Goal: Download file/media

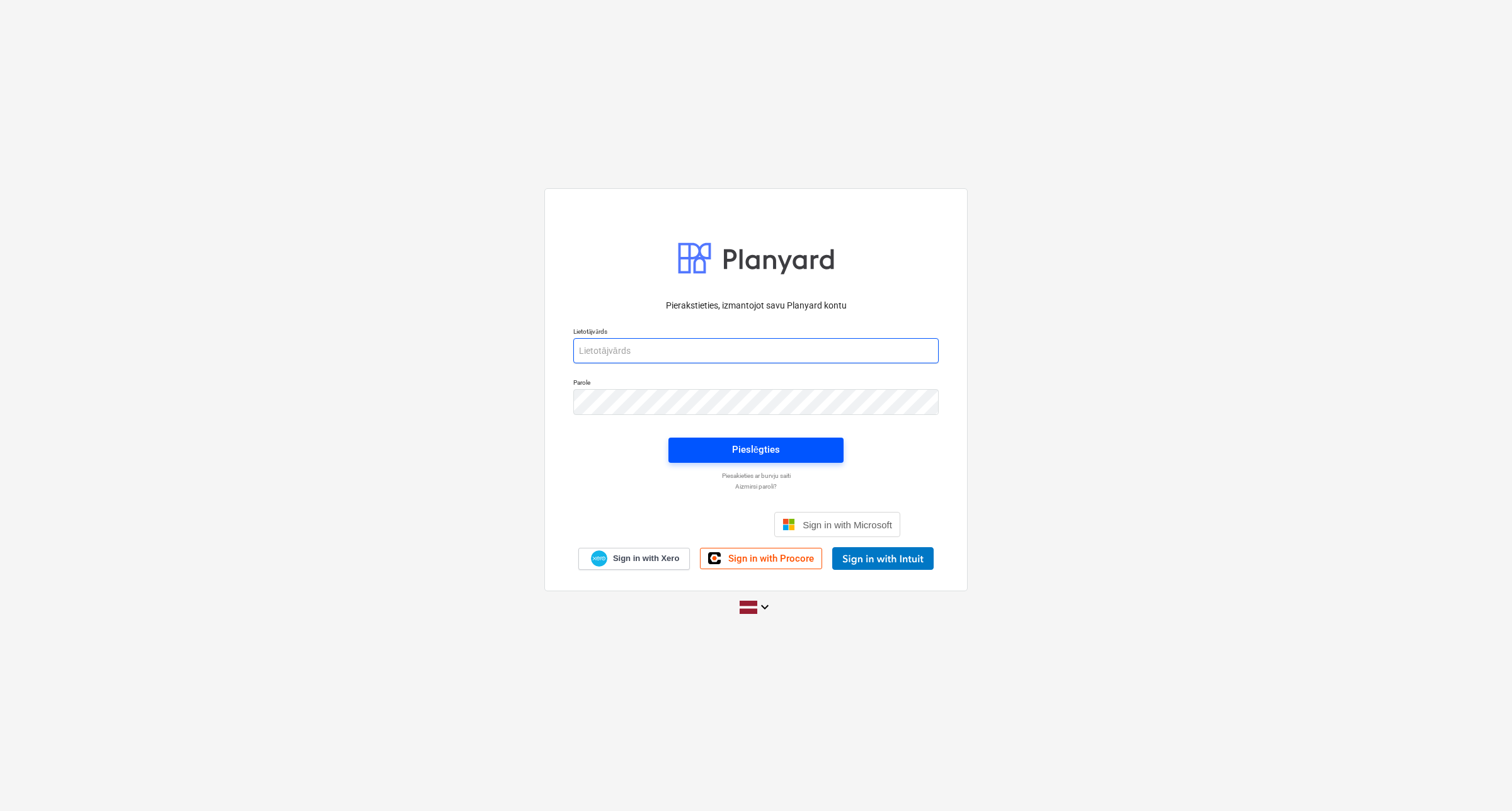
type input "[EMAIL_ADDRESS][DOMAIN_NAME]"
click at [715, 448] on span "Pieslēgties" at bounding box center [756, 449] width 145 height 16
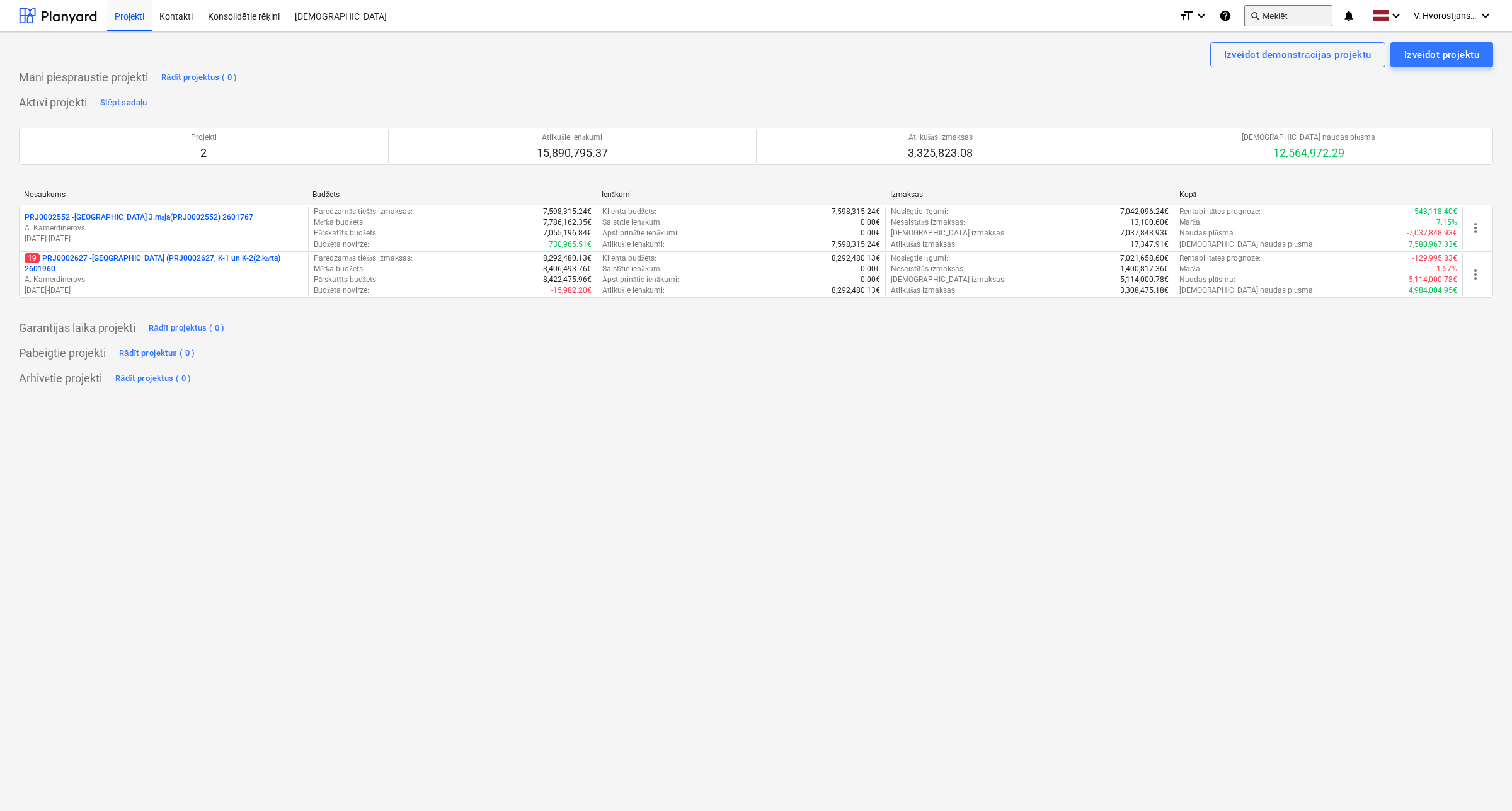
click at [1271, 21] on button "search Meklēt" at bounding box center [1288, 15] width 88 height 21
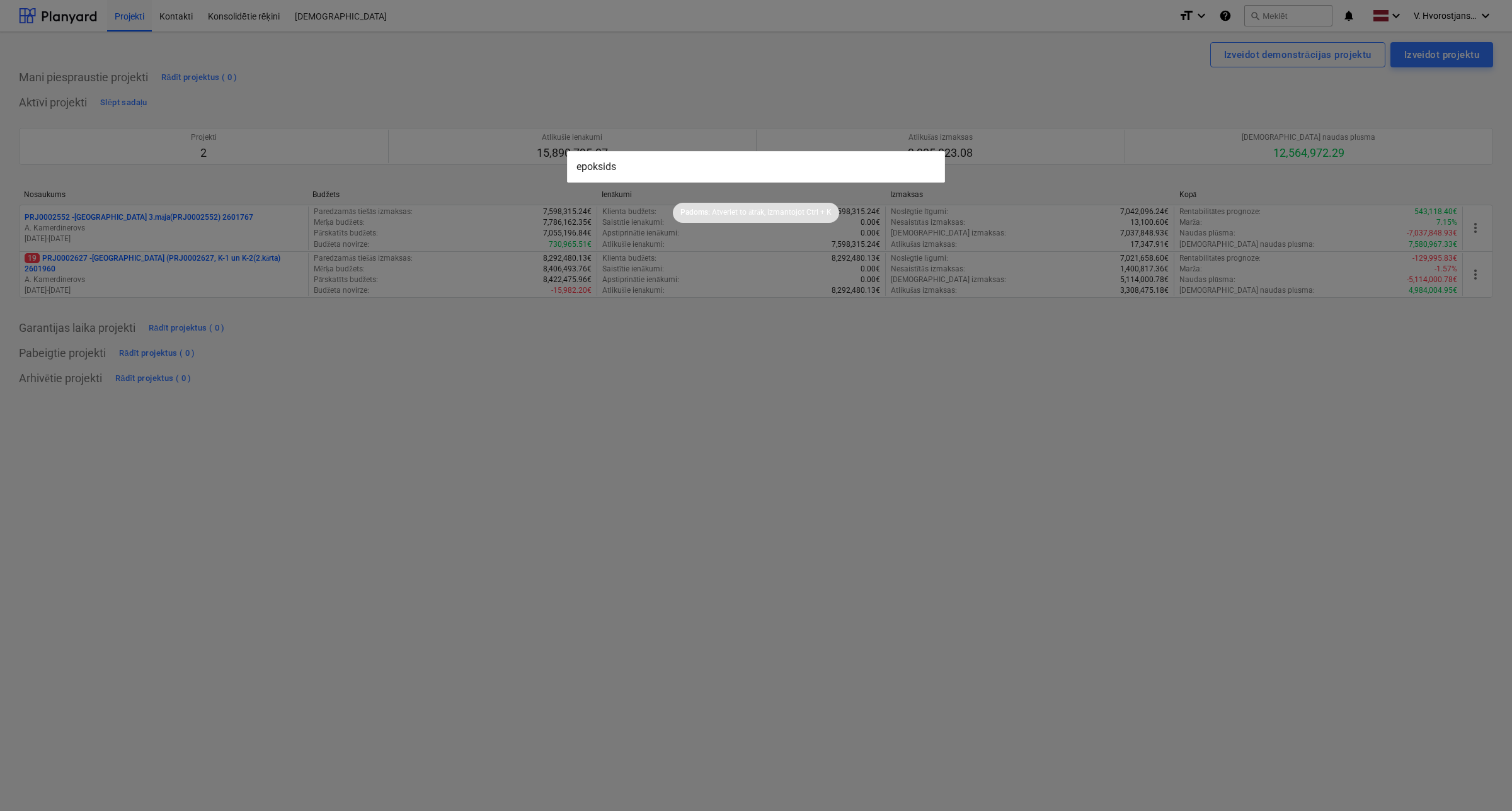
drag, startPoint x: 633, startPoint y: 171, endPoint x: 292, endPoint y: 187, distance: 341.4
click at [294, 187] on div "epoksids Padoms: Atveriet to ātrāk, izmantojot Ctrl + K" at bounding box center [756, 406] width 1512 height 811
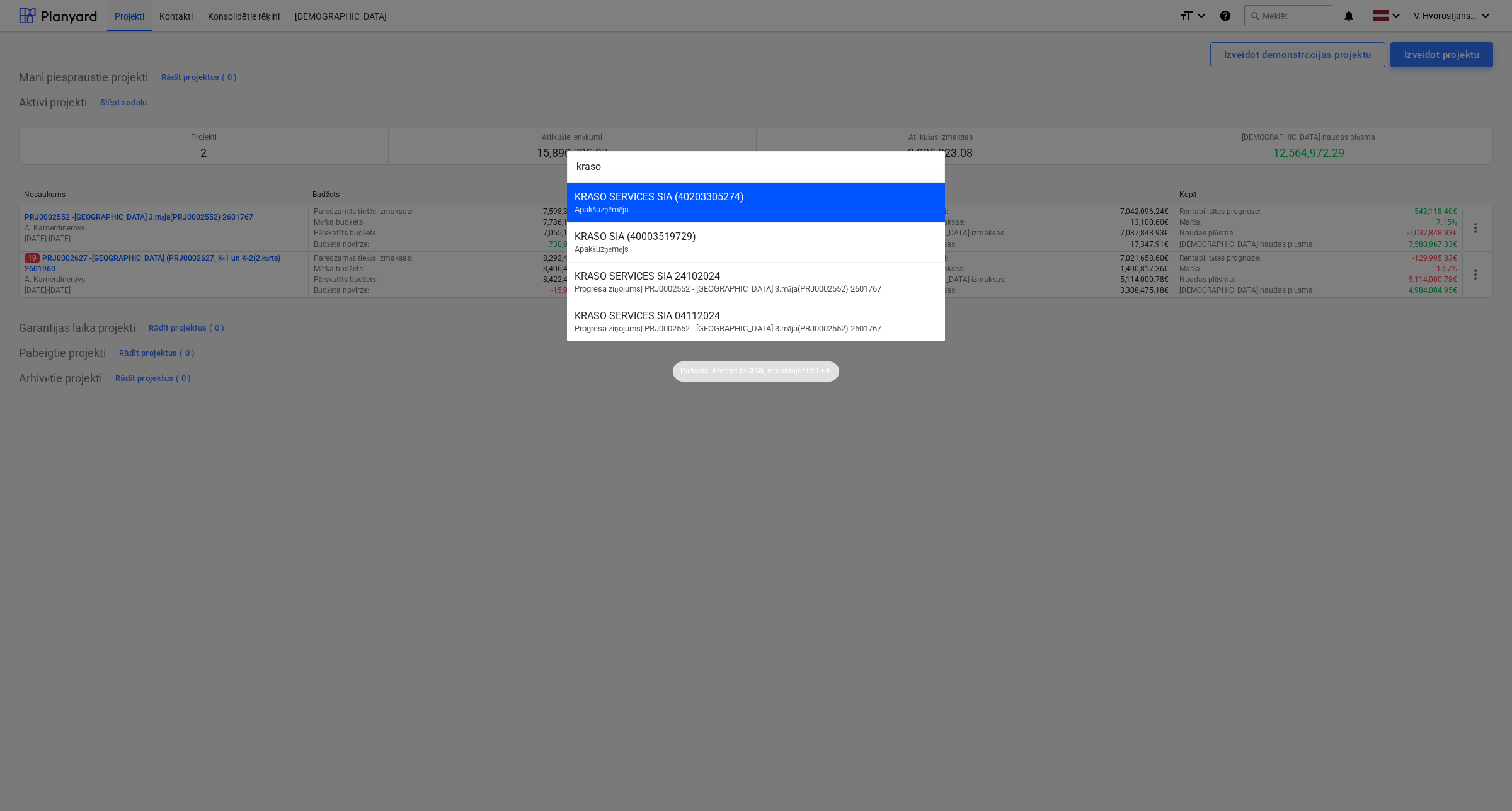
type input "kraso"
click at [693, 199] on div "KRASO SERVICES SIA (40203305274)" at bounding box center [756, 196] width 363 height 12
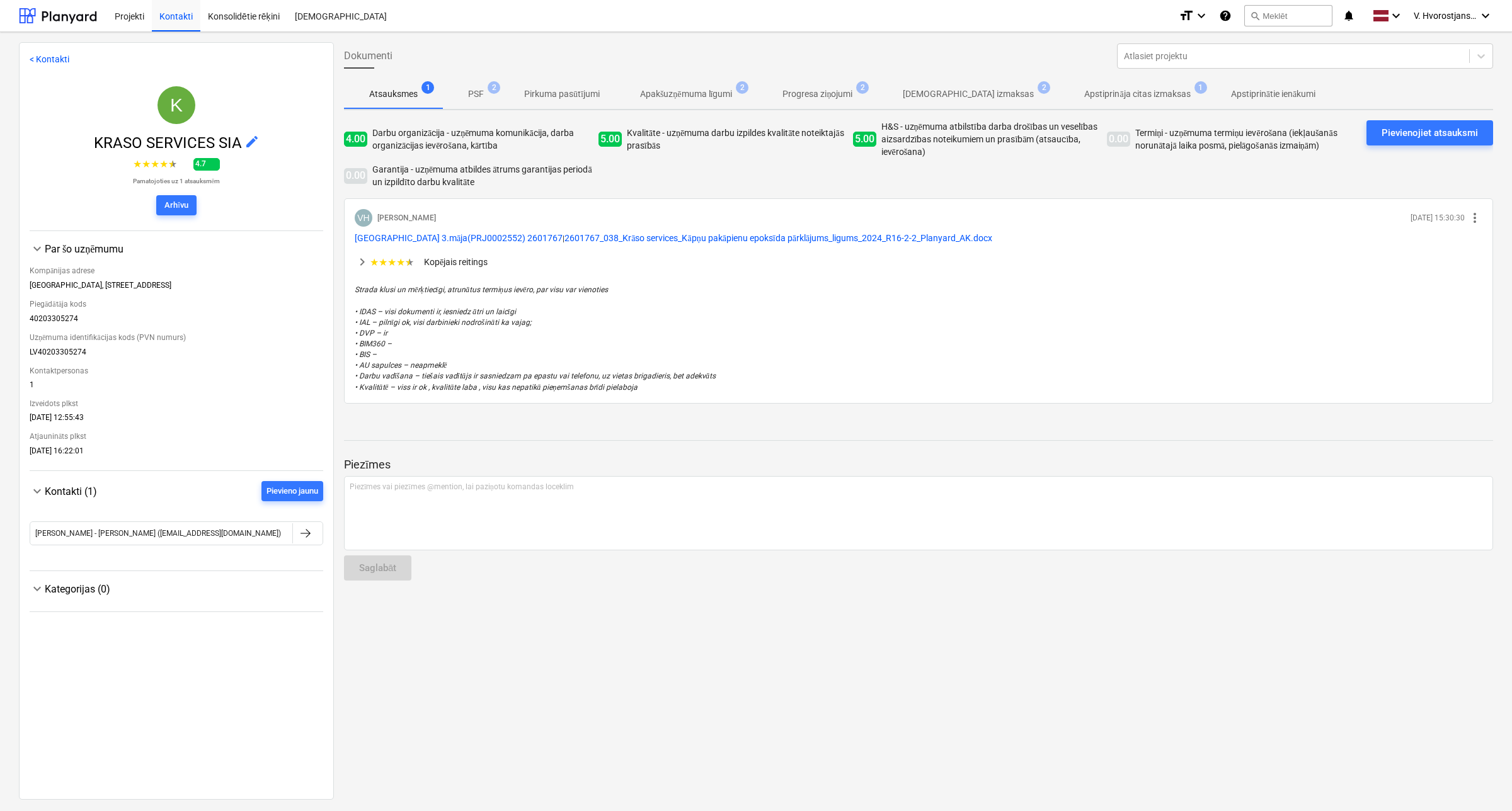
click at [657, 96] on p "Apakšuzņēmuma līgumi" at bounding box center [686, 94] width 92 height 13
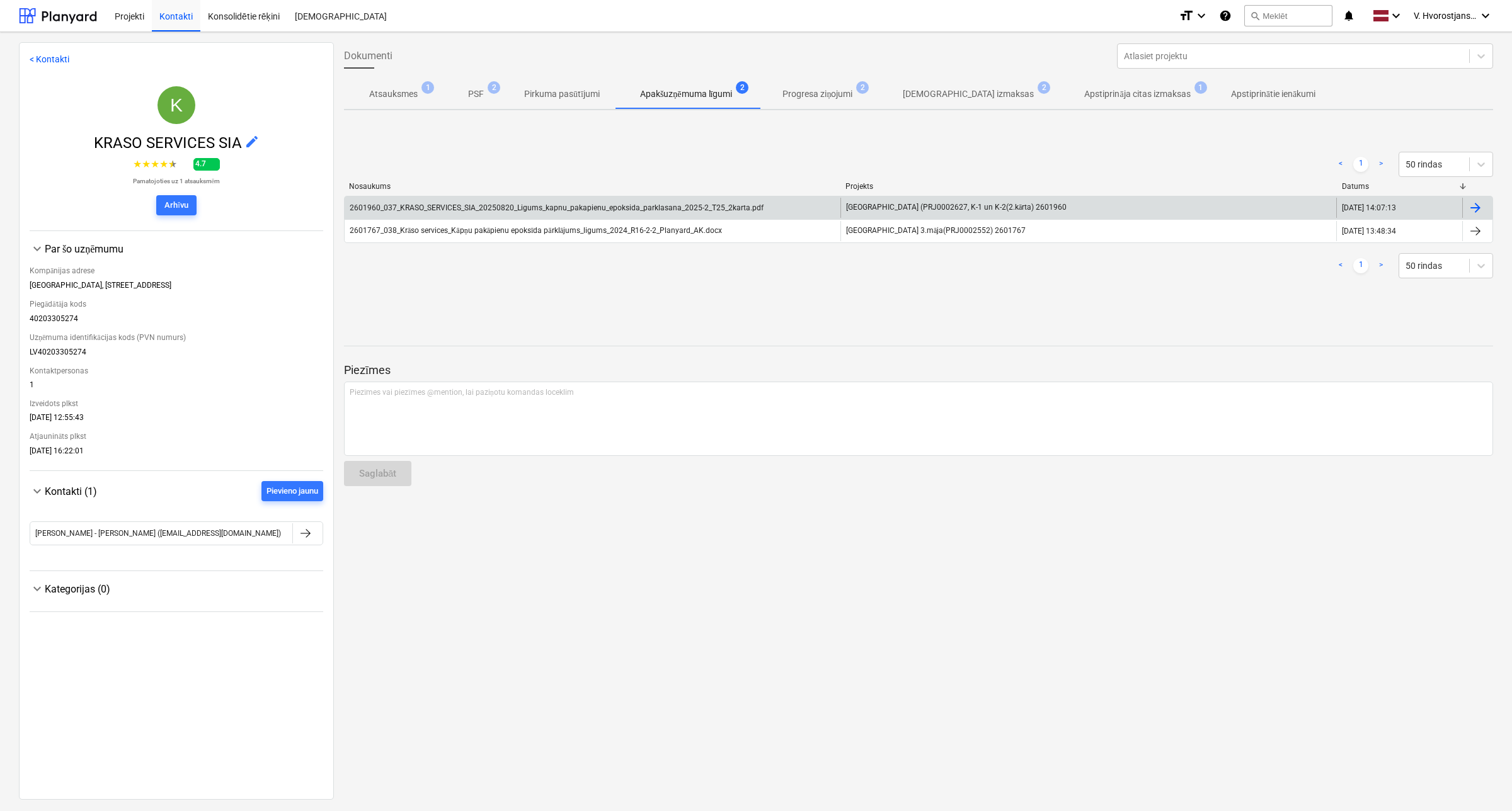
click at [503, 206] on div "2601960_037_KRASO_SERVICES_SIA_20250820_Ligums_kapnu_pakapienu_epoksida_parklas…" at bounding box center [556, 208] width 414 height 9
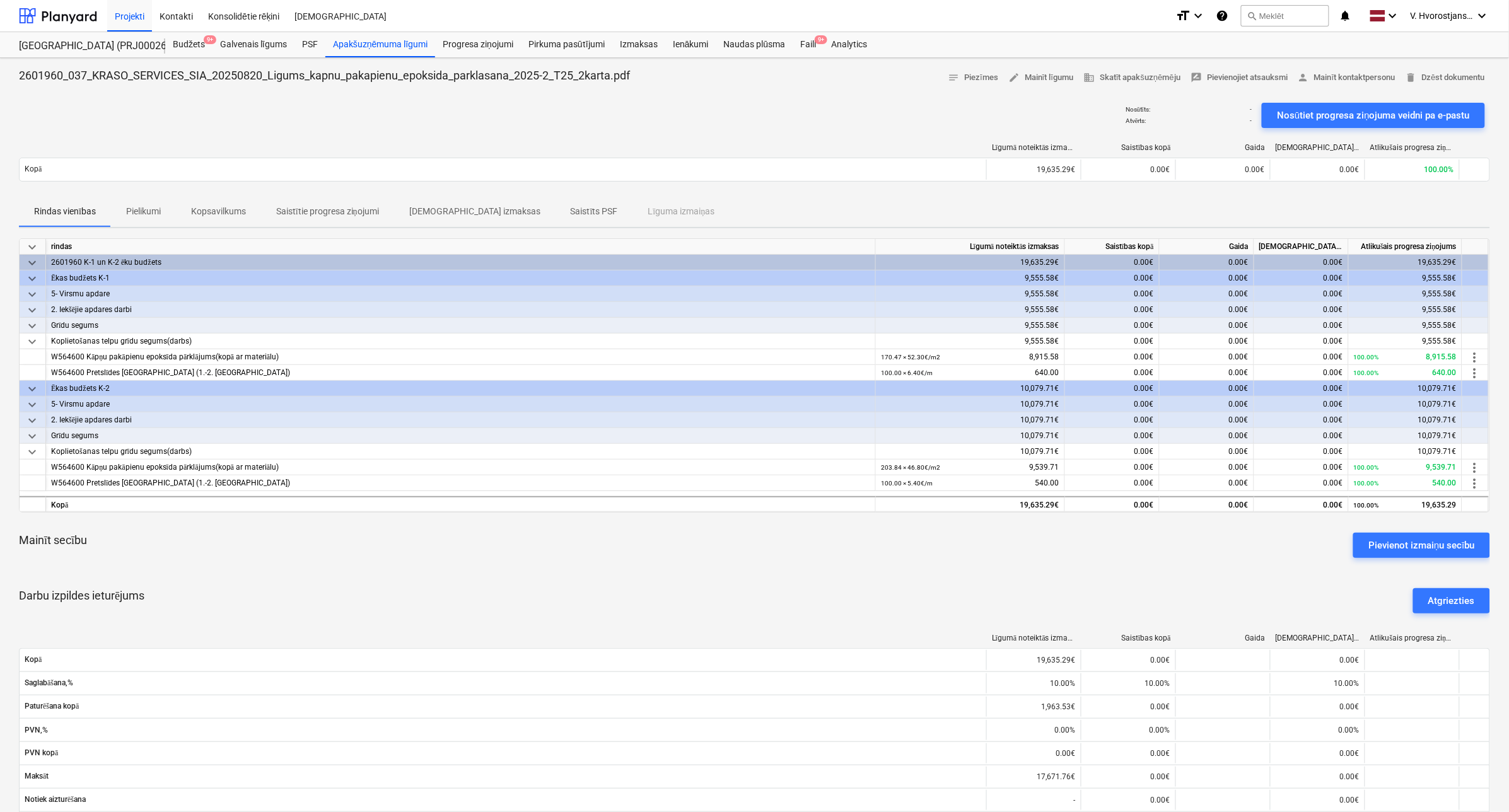
click at [143, 216] on p "Pielikumi" at bounding box center [143, 211] width 35 height 13
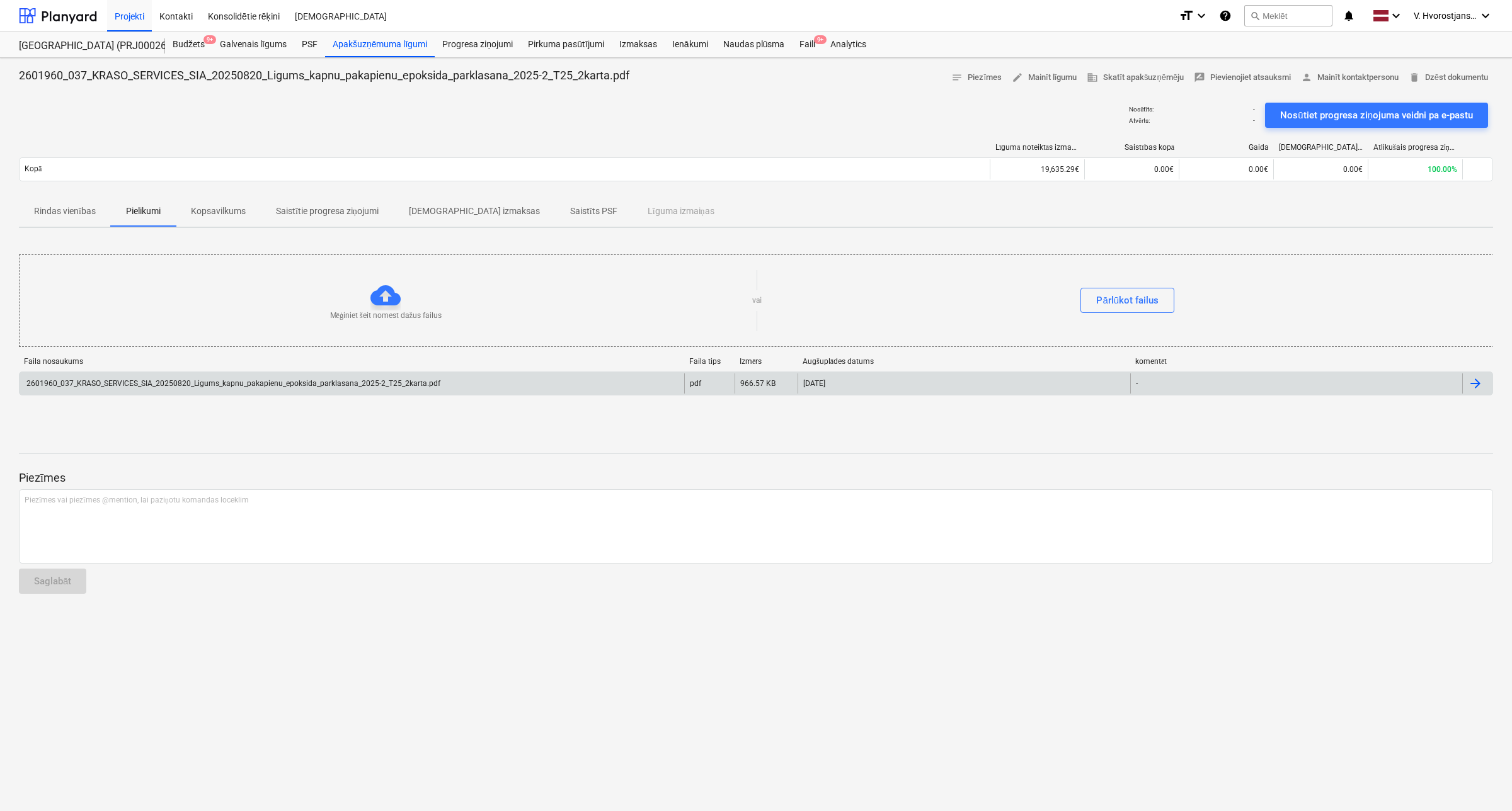
click at [265, 385] on div "2601960_037_KRASO_SERVICES_SIA_20250820_Ligums_kapnu_pakapienu_epoksida_parklas…" at bounding box center [232, 383] width 416 height 9
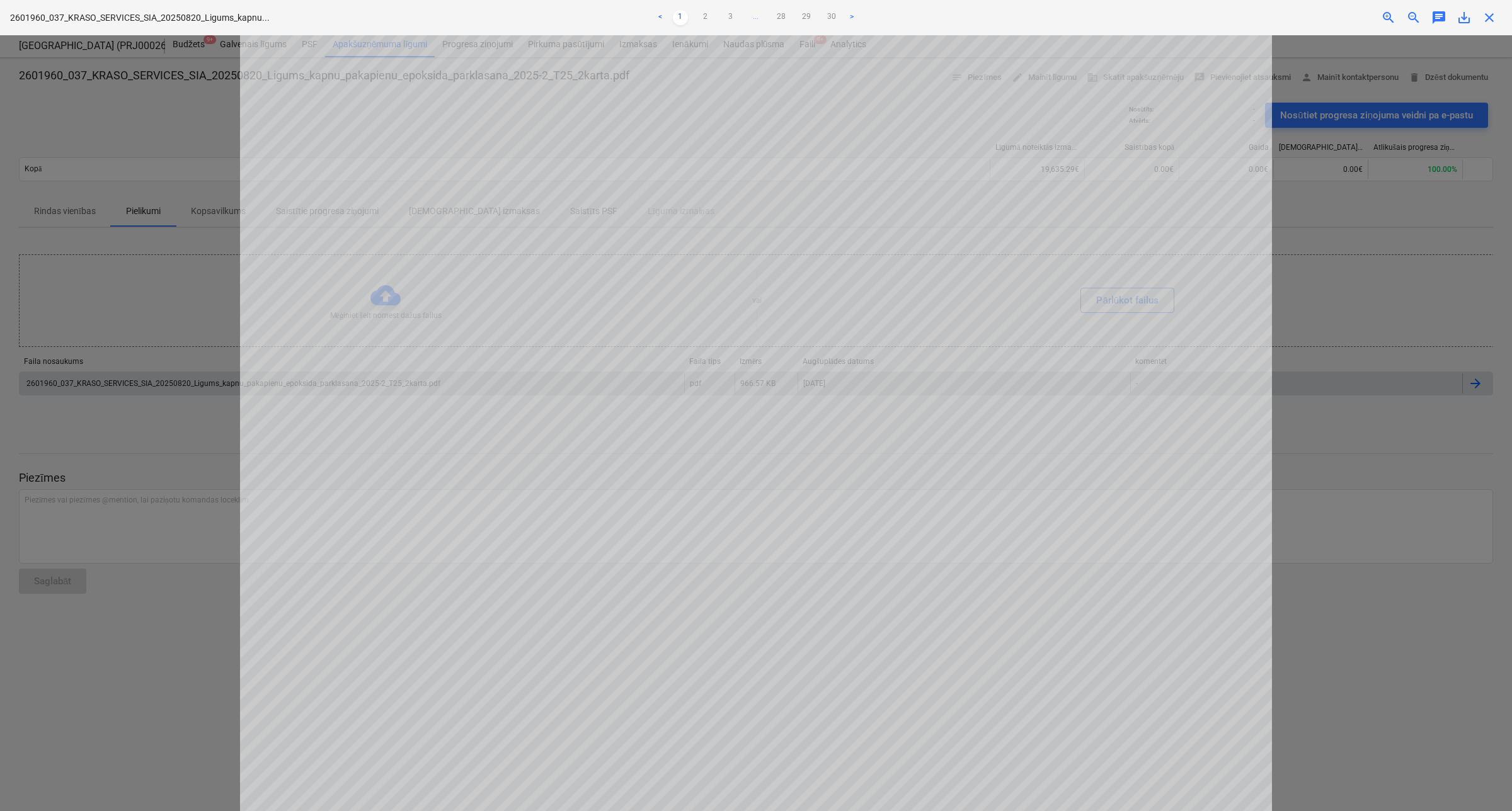
scroll to position [629, 0]
click at [1460, 15] on span "save_alt" at bounding box center [1463, 17] width 15 height 15
click at [1416, 216] on div at bounding box center [756, 423] width 1512 height 776
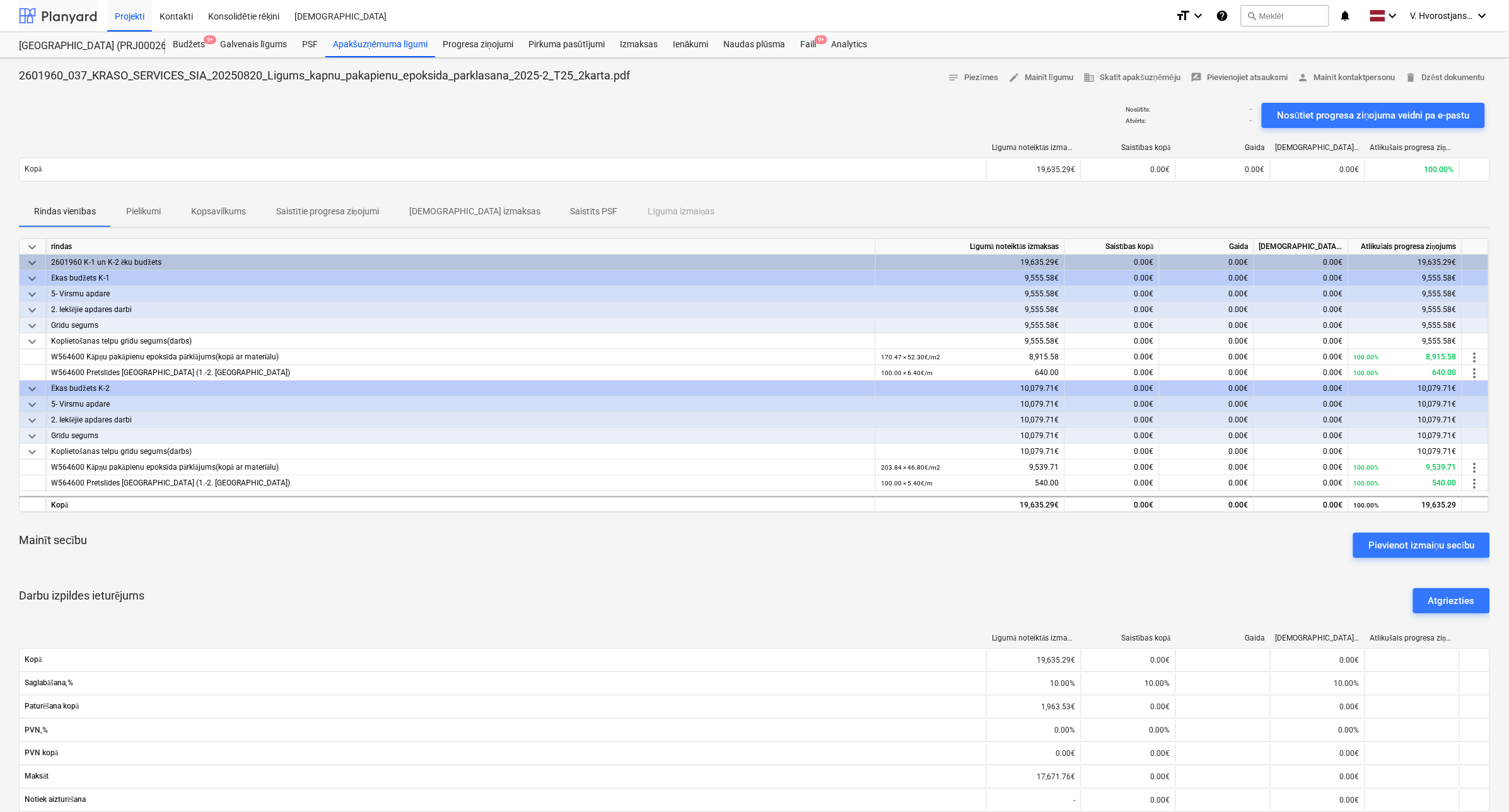
click at [65, 13] on div at bounding box center [58, 16] width 78 height 32
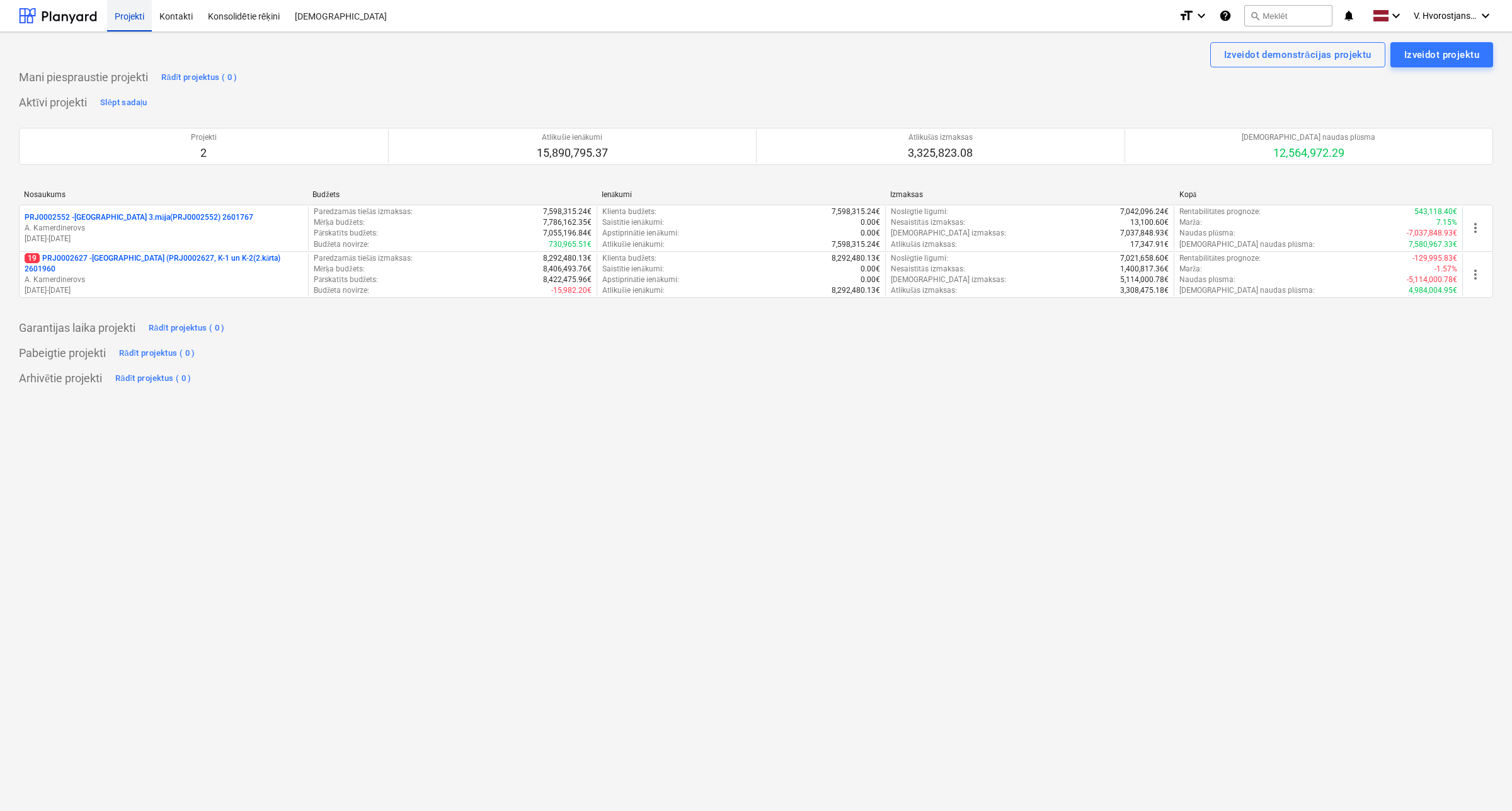
click at [125, 15] on div "Projekti" at bounding box center [130, 15] width 45 height 32
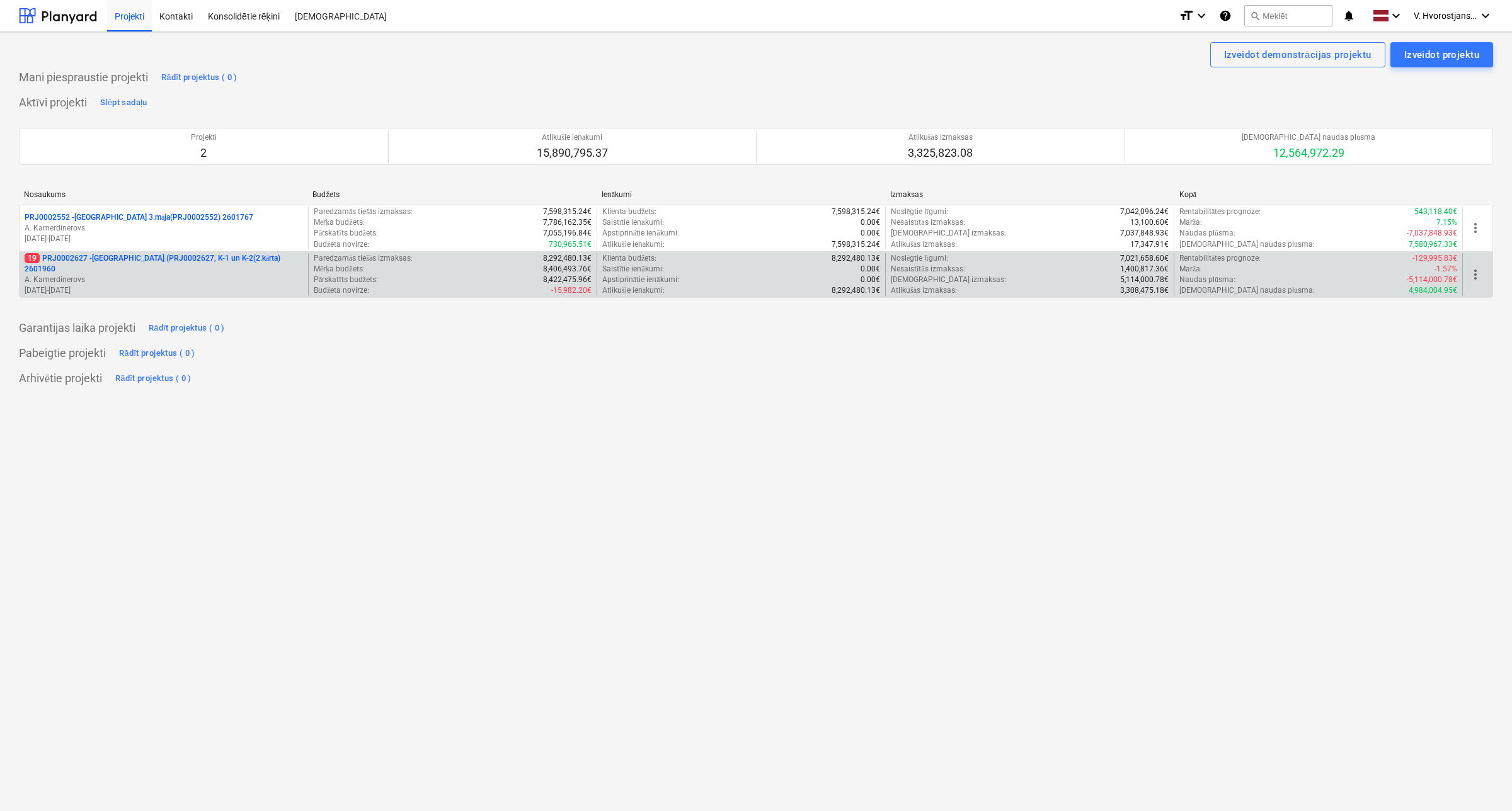
click at [134, 275] on p "A. Kamerdinerovs" at bounding box center [163, 279] width 278 height 11
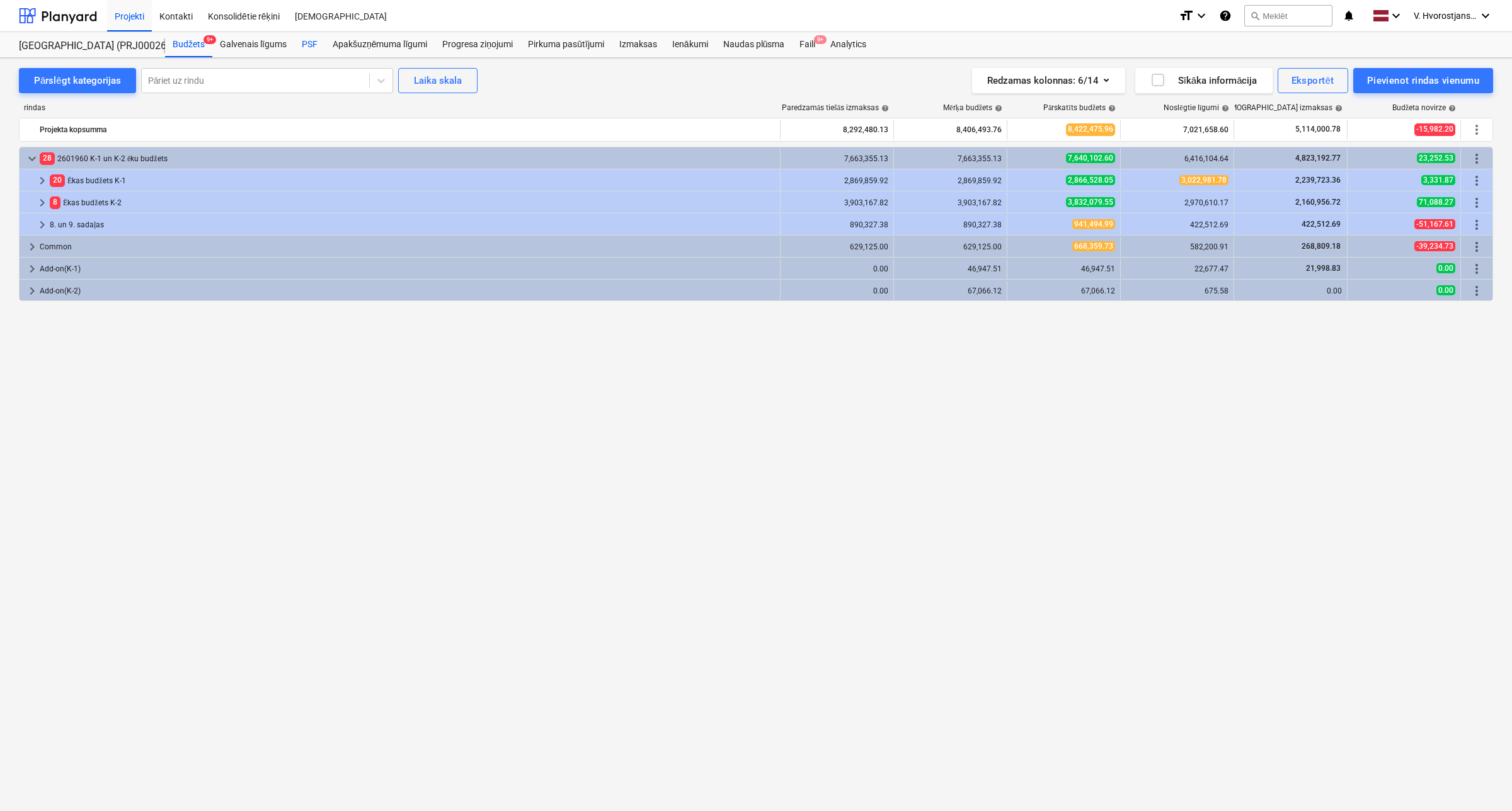
click at [312, 44] on div "PSF" at bounding box center [310, 45] width 31 height 25
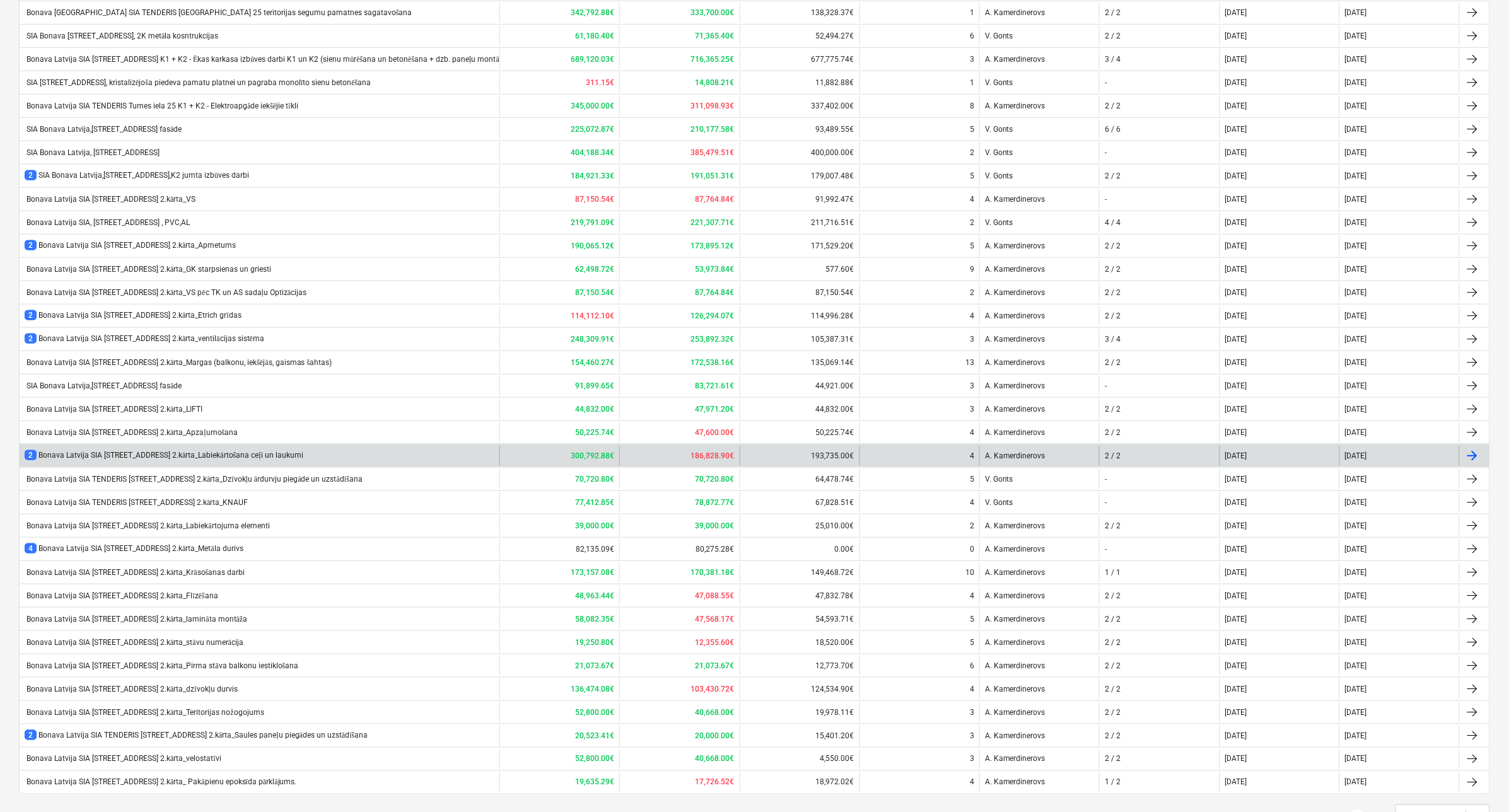
scroll to position [307, 0]
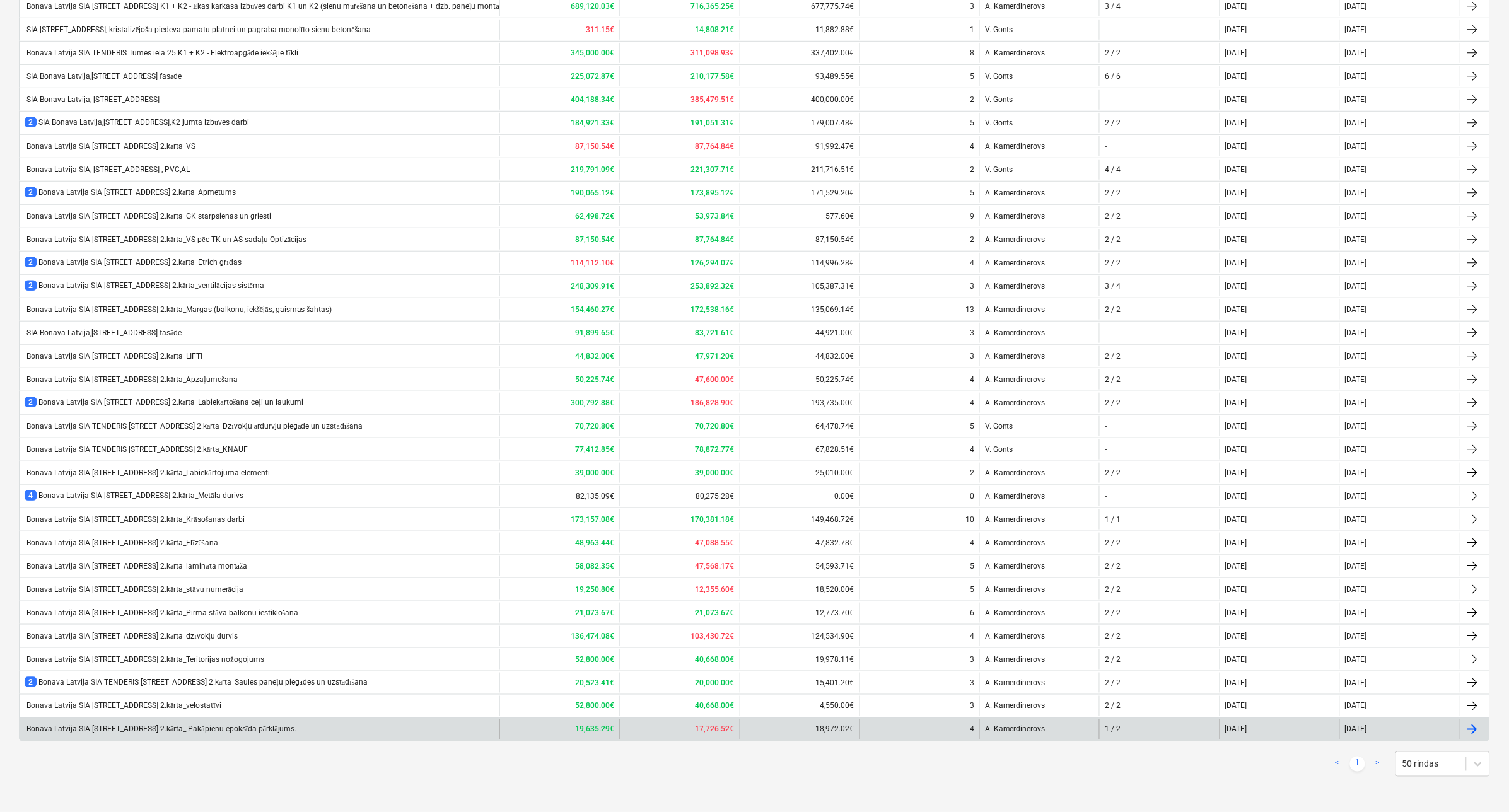
click at [200, 730] on div "Bonava Latvija SIA [STREET_ADDRESS] 2.kārta_ Pakāpienu epoksīda pārklājums." at bounding box center [161, 730] width 272 height 9
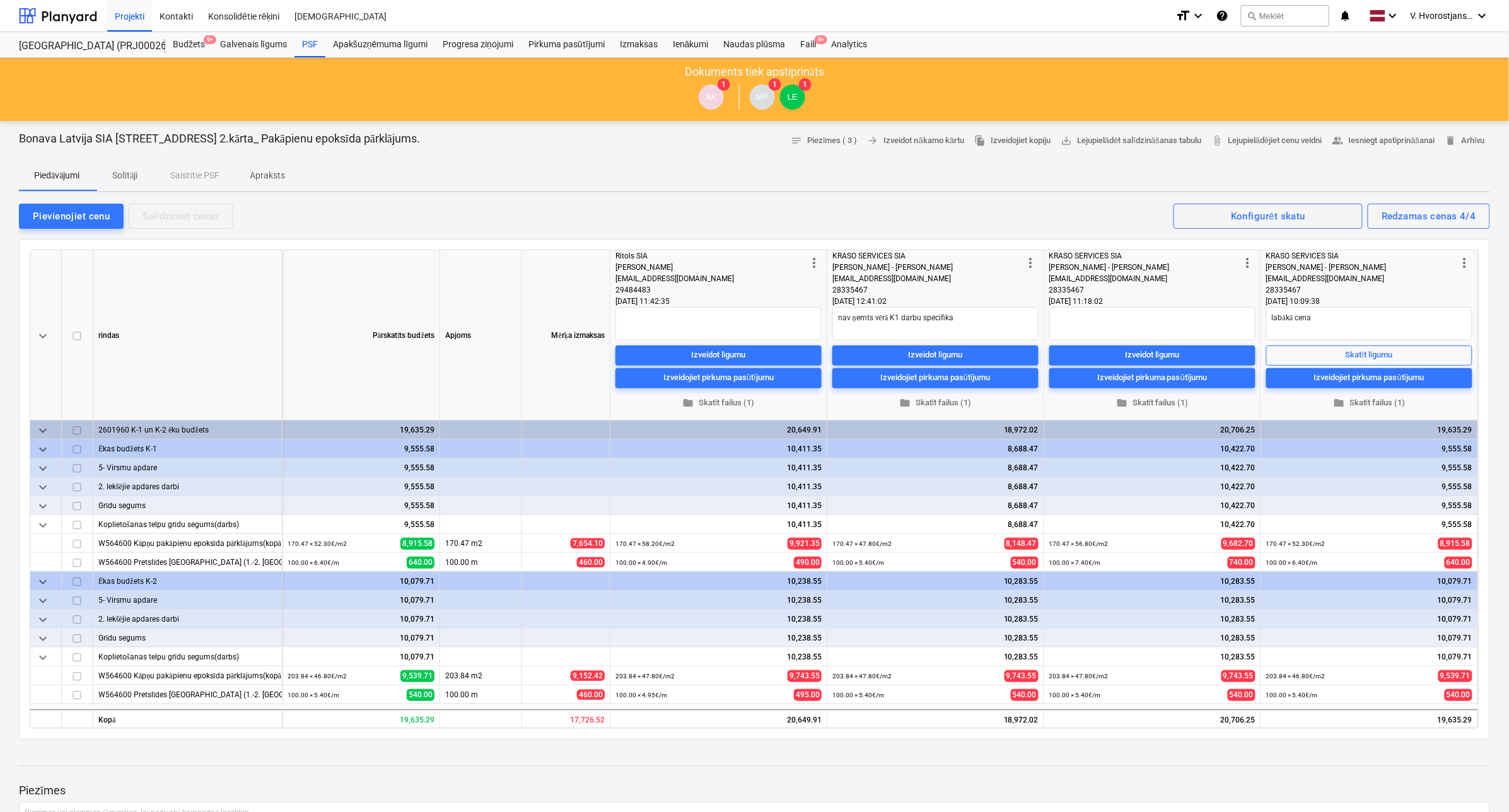
click at [288, 180] on span "Apraksts" at bounding box center [267, 176] width 66 height 21
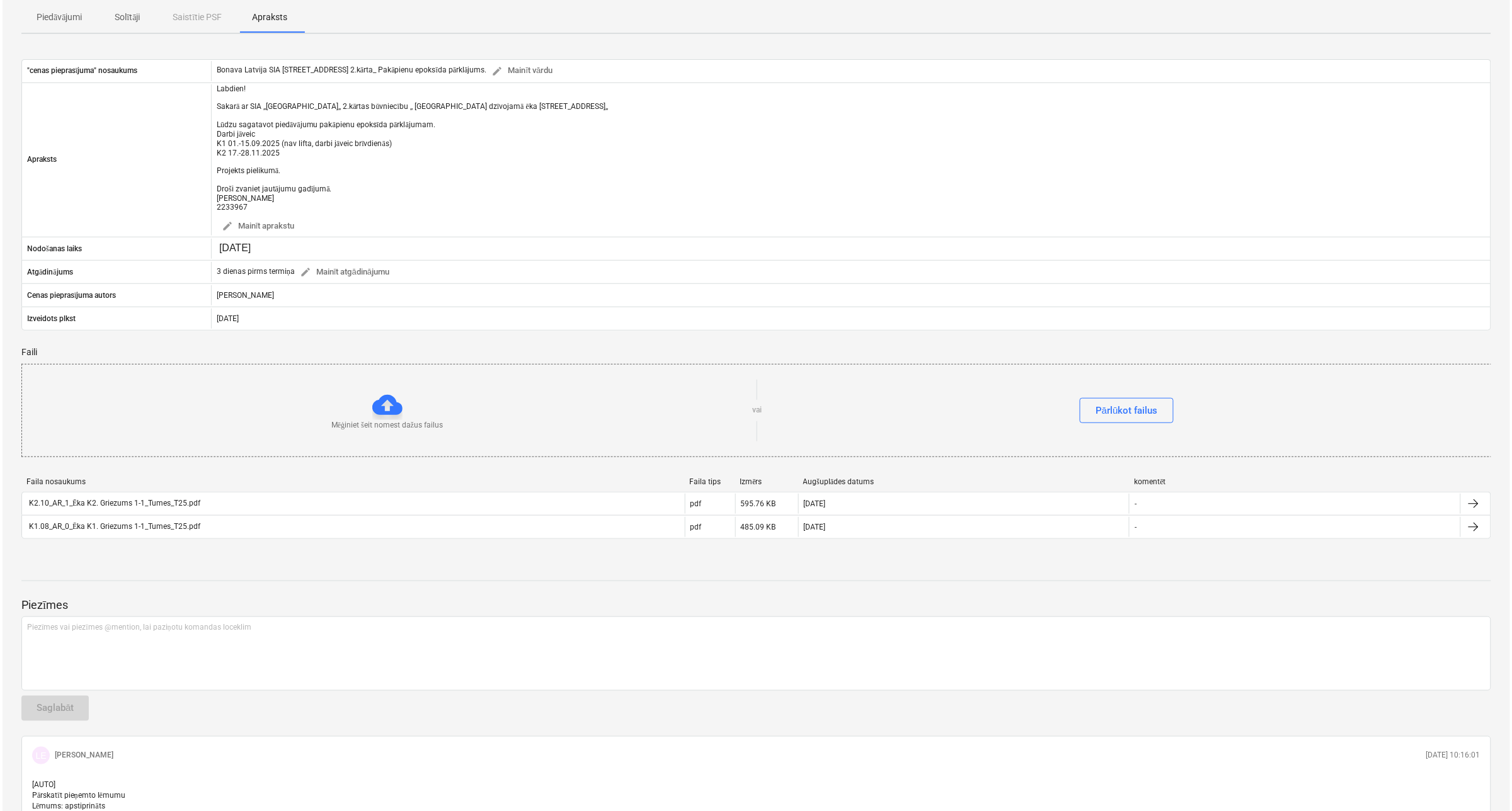
scroll to position [158, 0]
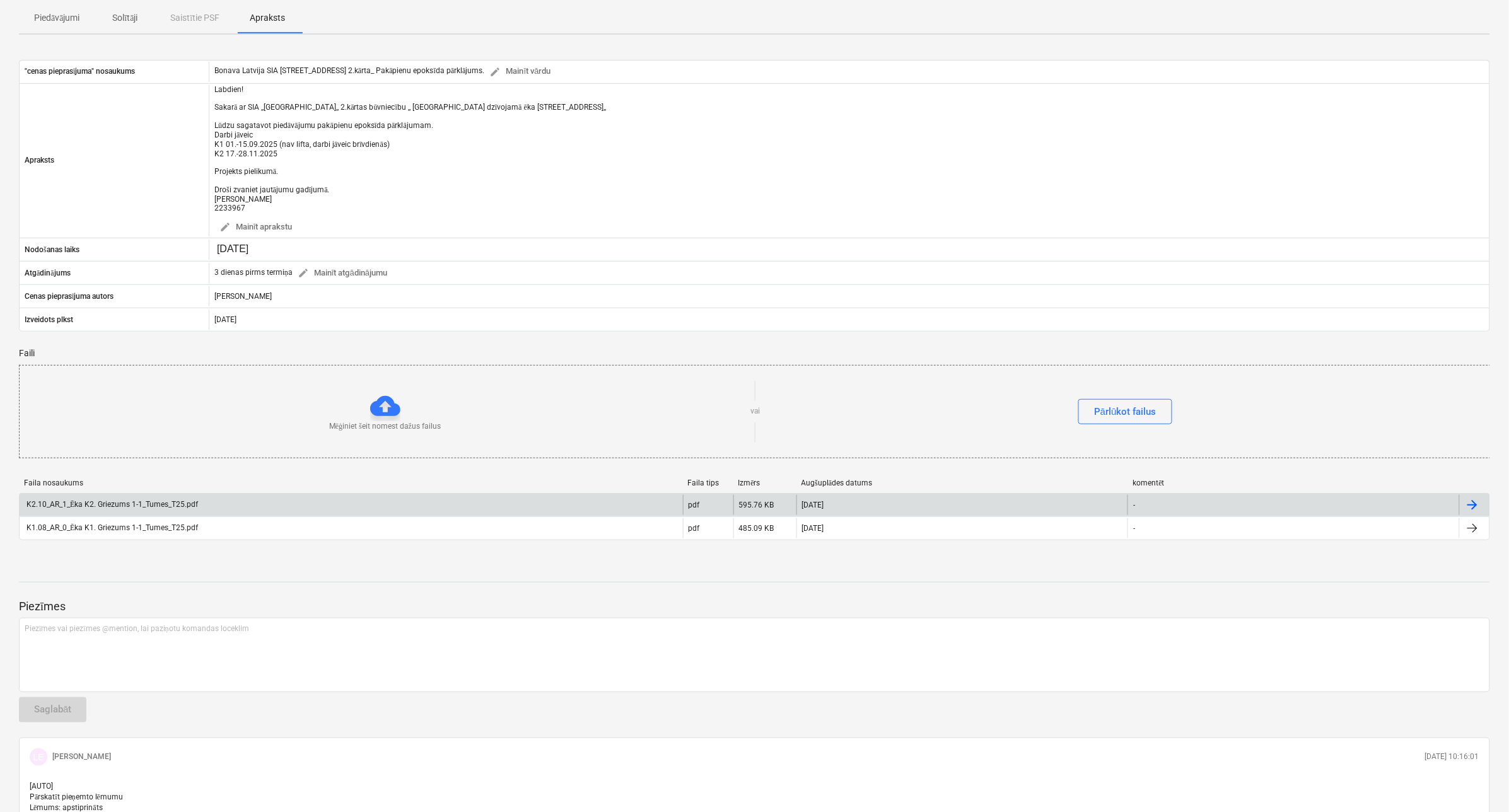
click at [158, 500] on div "K2.10_AR_1_Ēka K2. Griezums 1-1_Tumes_T25.pdf" at bounding box center [111, 504] width 173 height 9
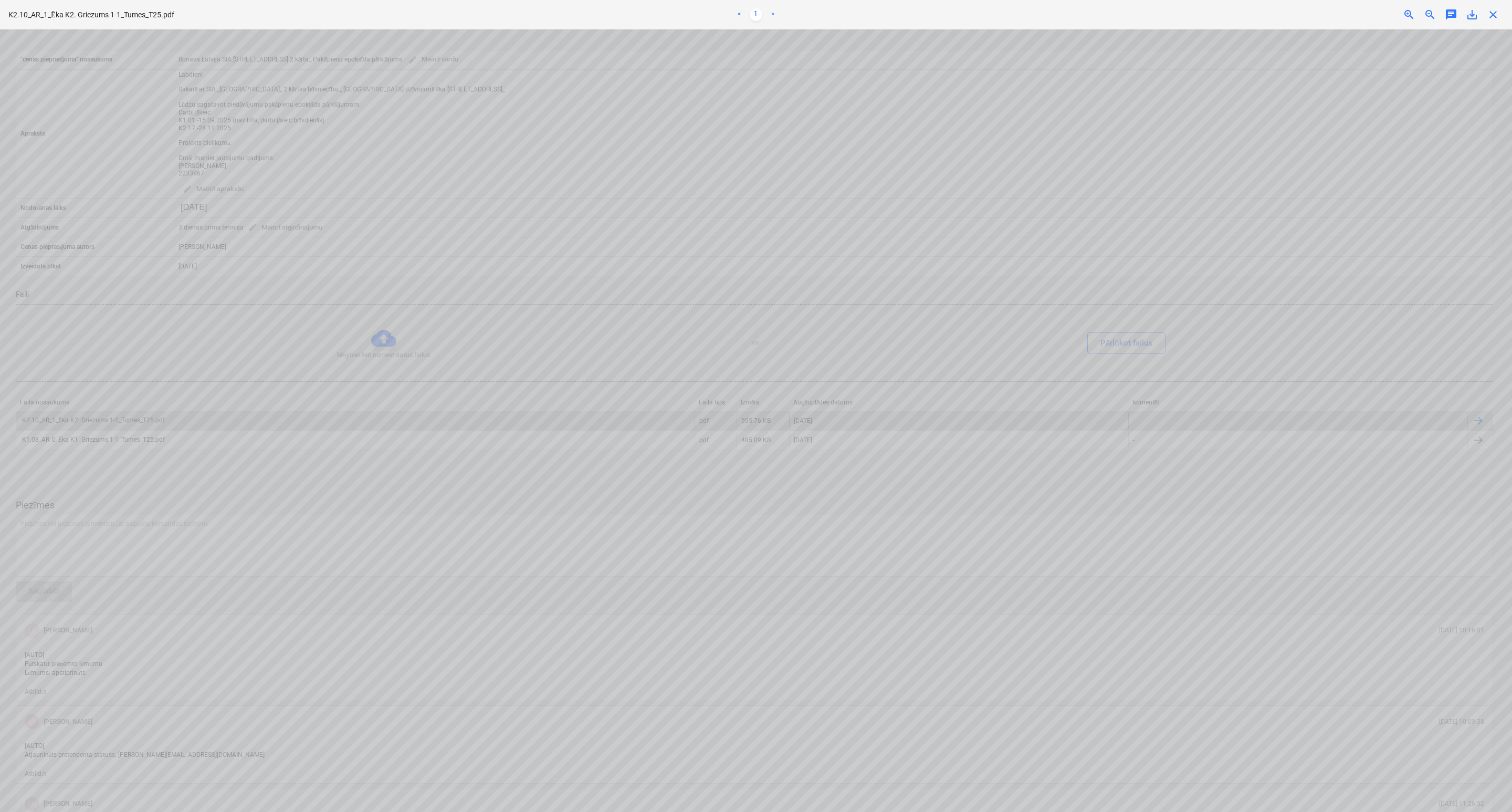
scroll to position [7, 16]
type textarea "x"
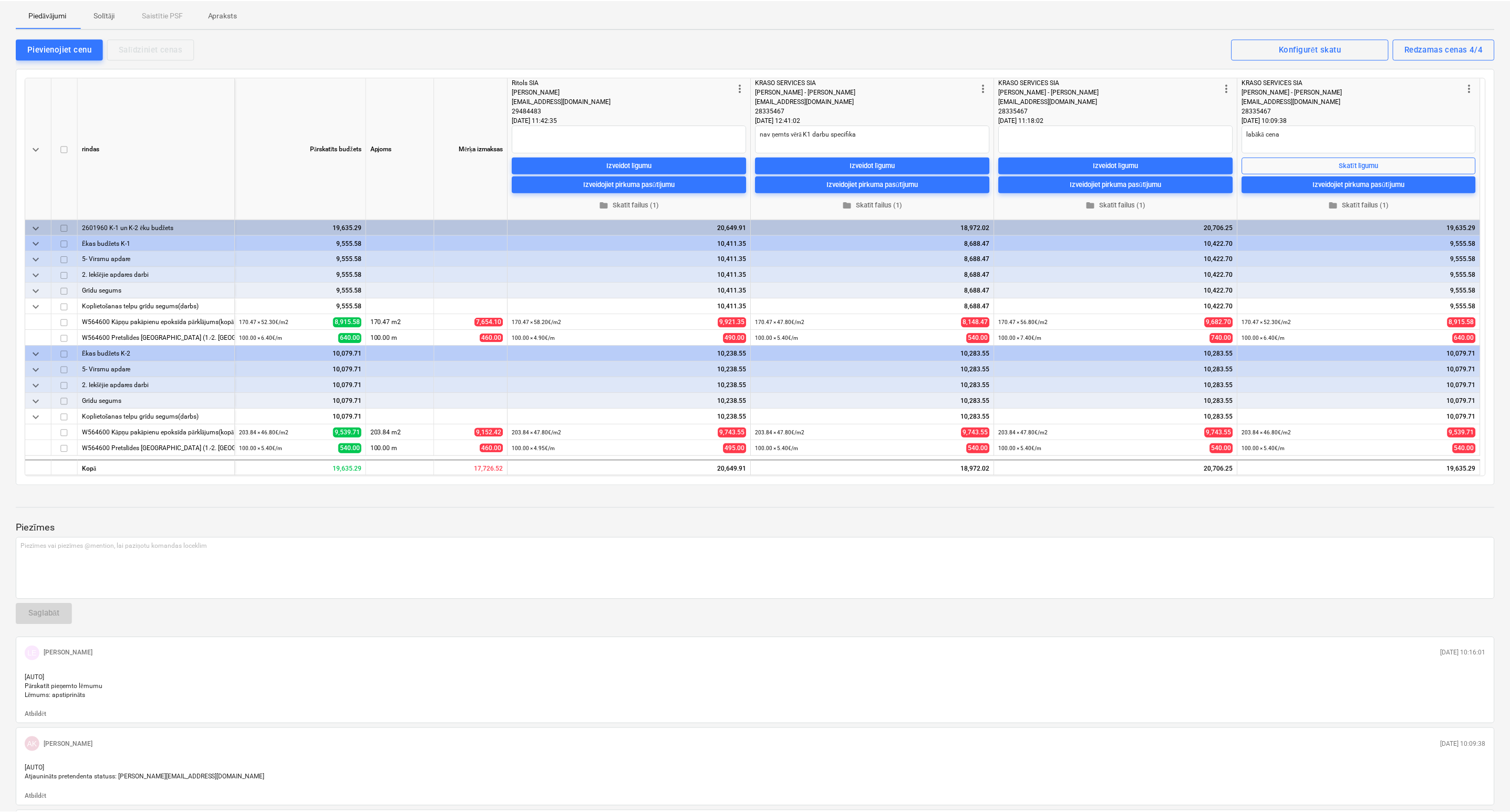
scroll to position [0, 0]
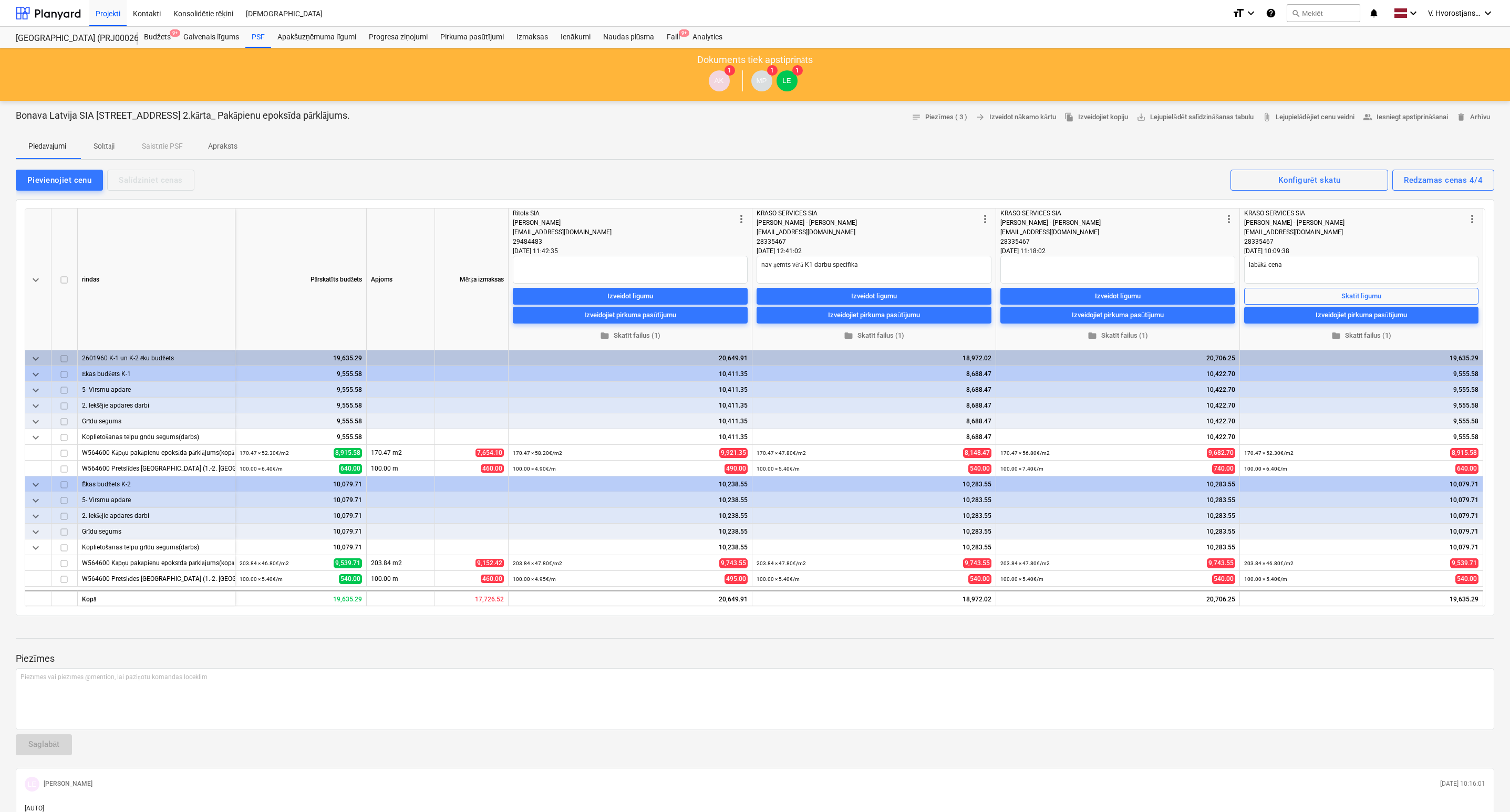
drag, startPoint x: 415, startPoint y: 535, endPoint x: 426, endPoint y: 512, distance: 25.5
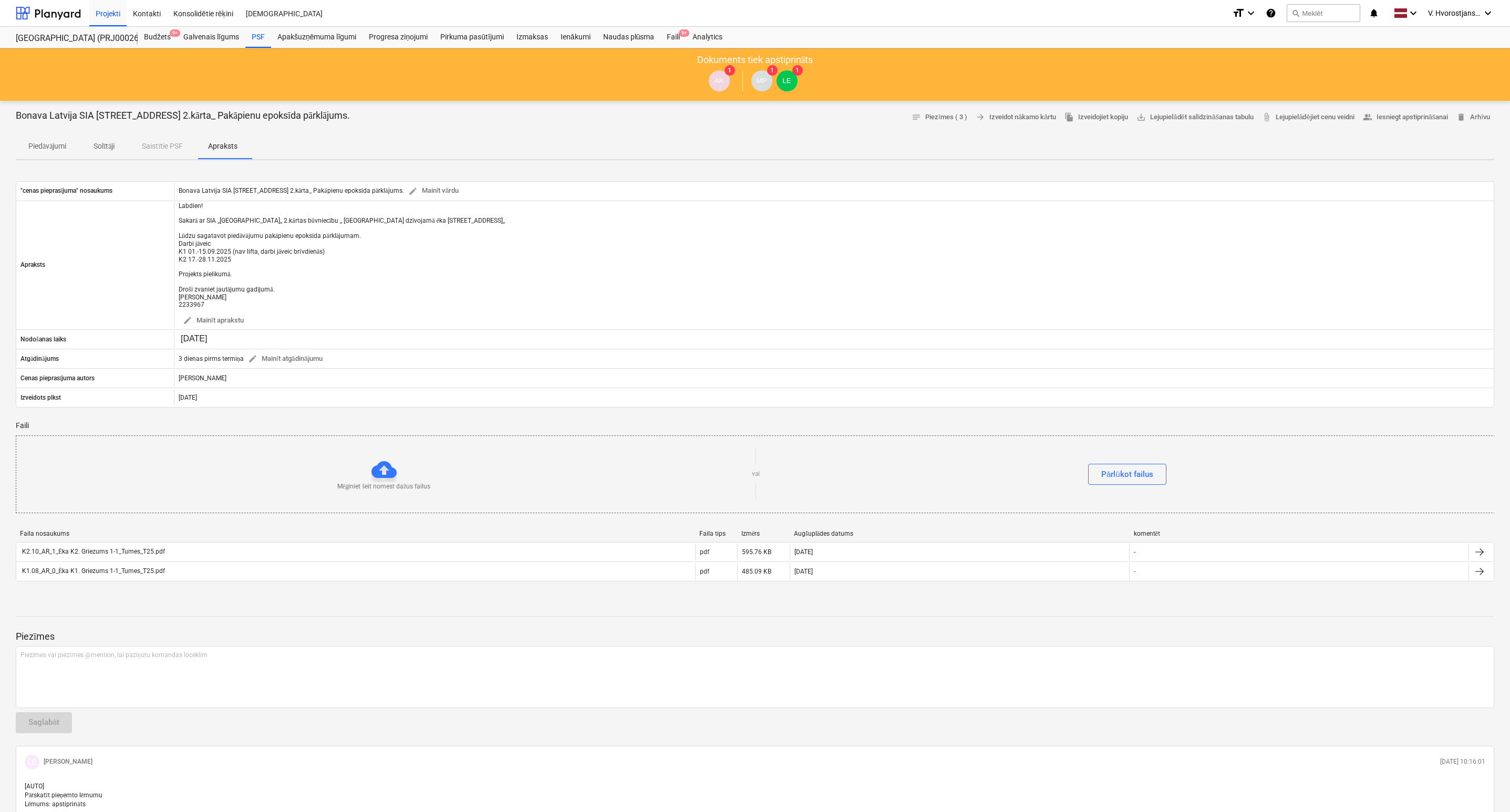
scroll to position [132, 0]
